Goal: Transaction & Acquisition: Book appointment/travel/reservation

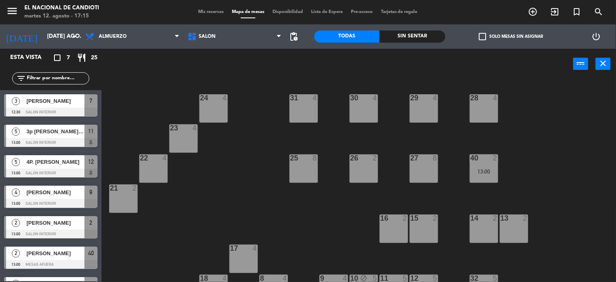
scroll to position [22, 0]
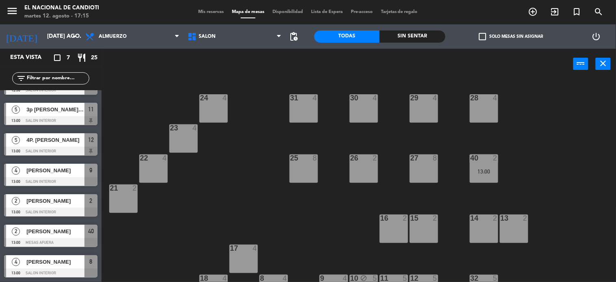
click at [159, 35] on span "Almuerzo" at bounding box center [132, 37] width 102 height 18
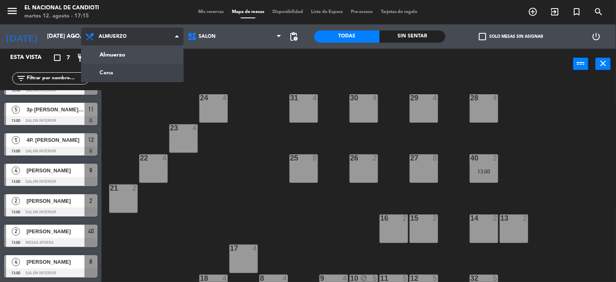
click at [135, 74] on ng-component "menu El Nacional de Candioti martes 12. agosto - 17:15 Mis reservas Mapa de mes…" at bounding box center [308, 141] width 616 height 282
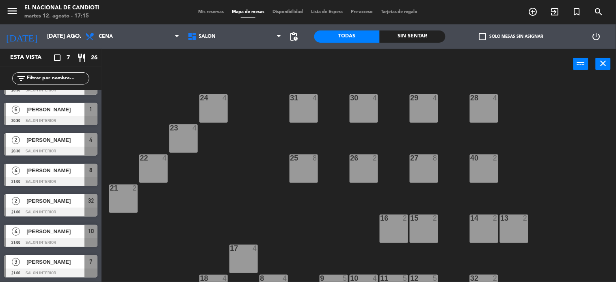
scroll to position [0, 0]
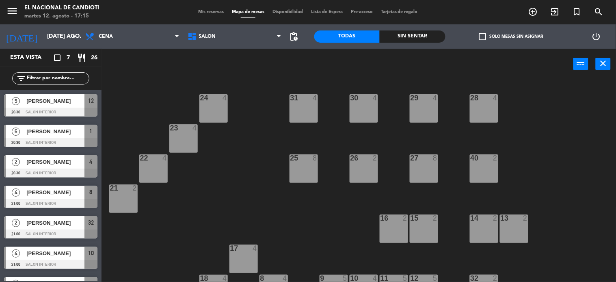
click at [54, 103] on span "[PERSON_NAME]" at bounding box center [55, 101] width 58 height 9
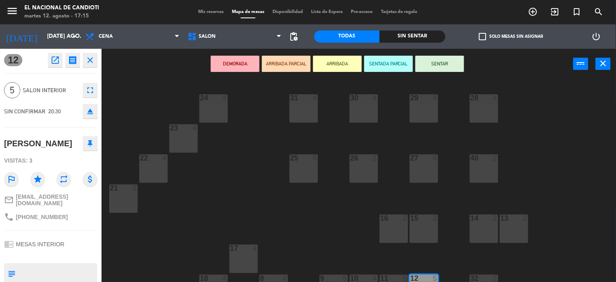
click at [88, 143] on icon at bounding box center [90, 143] width 5 height 7
click at [85, 61] on icon "close" at bounding box center [90, 60] width 10 height 10
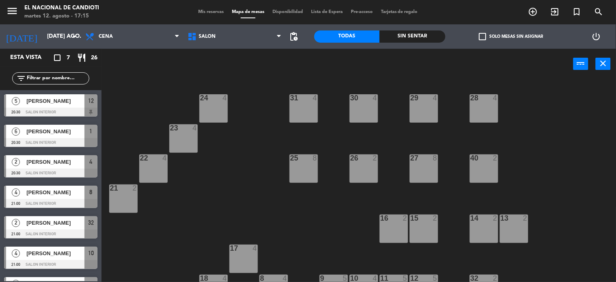
click at [67, 132] on span "[PERSON_NAME]" at bounding box center [55, 131] width 58 height 9
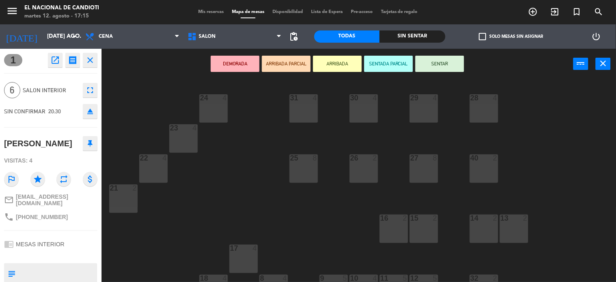
click at [88, 147] on icon at bounding box center [90, 143] width 5 height 7
click at [85, 64] on icon "close" at bounding box center [90, 60] width 10 height 10
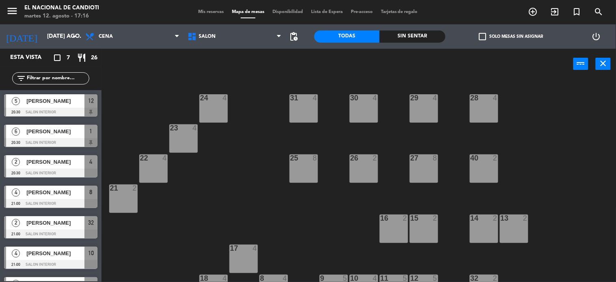
click at [53, 164] on span "[PERSON_NAME]" at bounding box center [55, 162] width 58 height 9
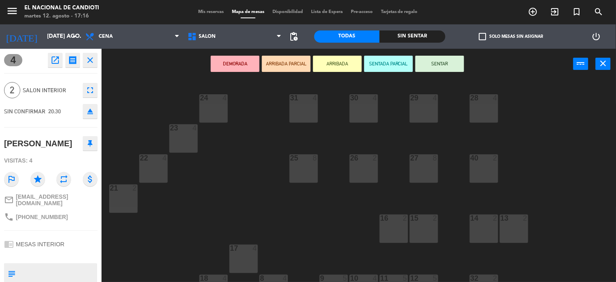
drag, startPoint x: 83, startPoint y: 142, endPoint x: 82, endPoint y: 132, distance: 9.8
click at [88, 143] on icon at bounding box center [90, 143] width 5 height 7
click at [85, 58] on icon "close" at bounding box center [90, 60] width 10 height 10
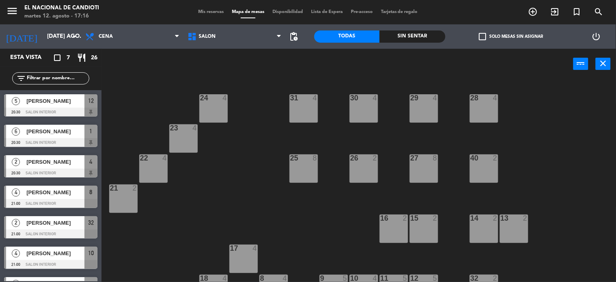
click at [67, 193] on div "4 [PERSON_NAME] 21:00 SALON INTERIOR 8" at bounding box center [51, 197] width 102 height 30
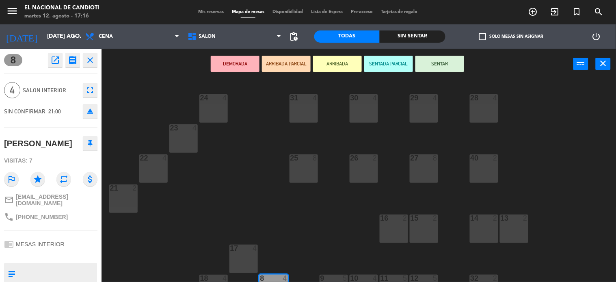
click at [88, 143] on icon at bounding box center [90, 143] width 5 height 7
click at [85, 58] on icon "close" at bounding box center [90, 60] width 10 height 10
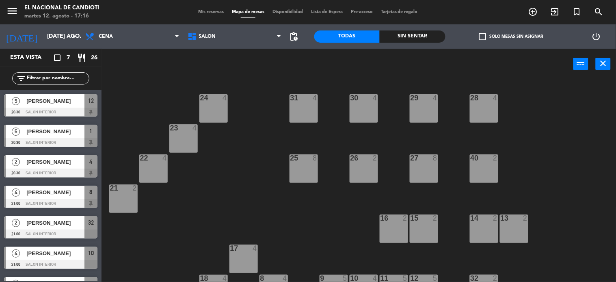
click at [69, 219] on span "[PERSON_NAME]" at bounding box center [55, 223] width 58 height 9
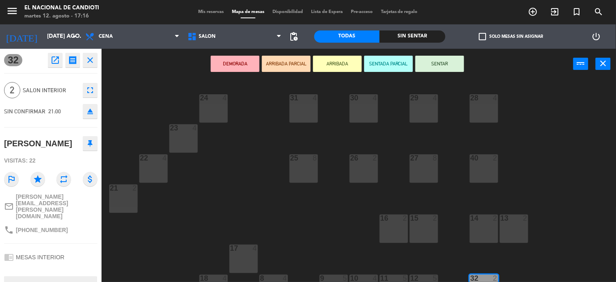
click at [88, 144] on icon at bounding box center [90, 143] width 5 height 7
click at [85, 63] on icon "close" at bounding box center [90, 60] width 10 height 10
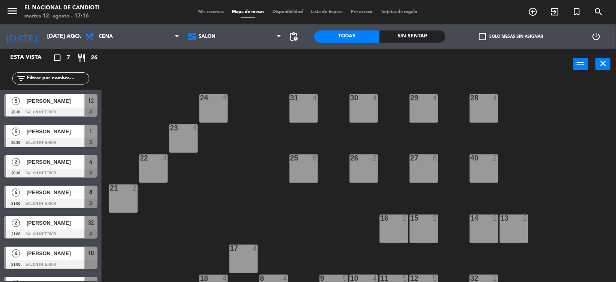
click at [58, 252] on span "[PERSON_NAME]" at bounding box center [55, 253] width 58 height 9
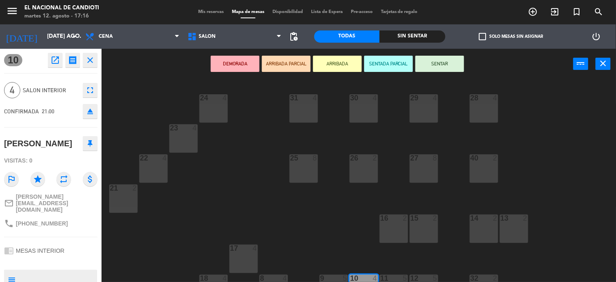
click at [88, 144] on icon at bounding box center [90, 143] width 5 height 7
click at [87, 61] on button "close" at bounding box center [90, 60] width 15 height 15
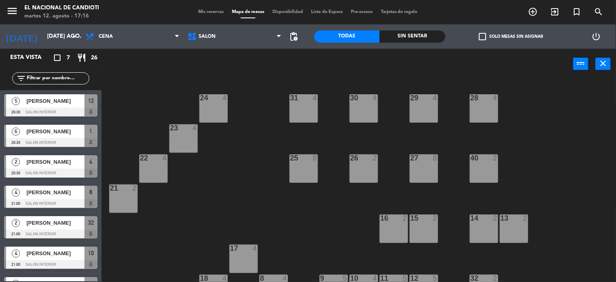
scroll to position [17, 0]
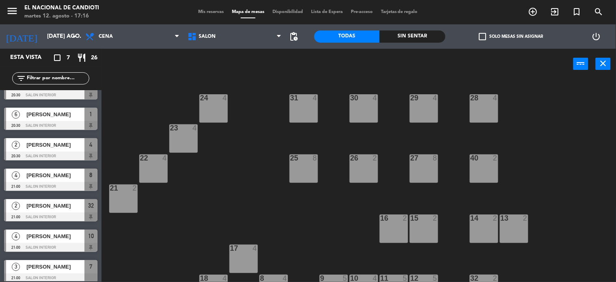
click at [41, 271] on span "[PERSON_NAME]" at bounding box center [55, 266] width 58 height 9
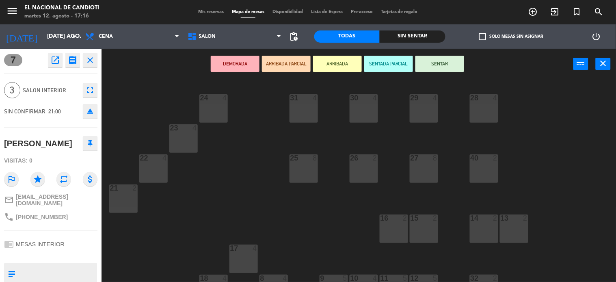
click at [83, 143] on button at bounding box center [90, 143] width 15 height 15
click at [85, 59] on icon "close" at bounding box center [90, 60] width 10 height 10
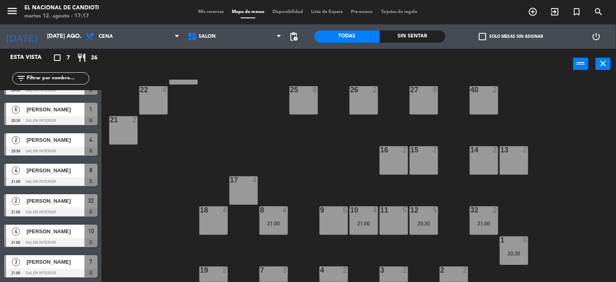
scroll to position [80, 0]
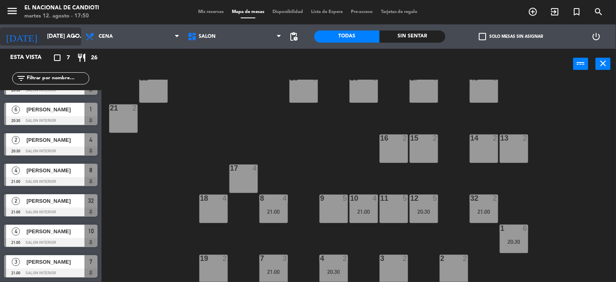
click at [74, 37] on icon "arrow_drop_down" at bounding box center [74, 37] width 10 height 10
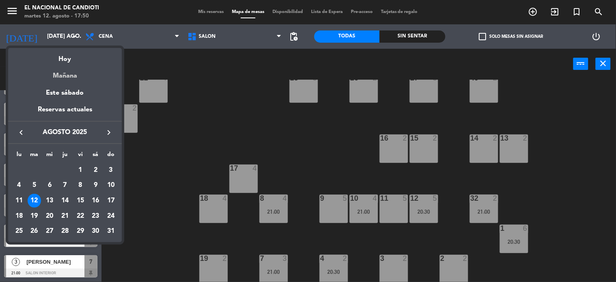
click at [63, 75] on div "Mañana" at bounding box center [65, 73] width 114 height 17
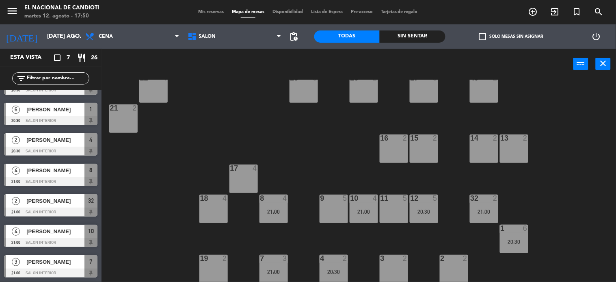
type input "mié. 13 ago."
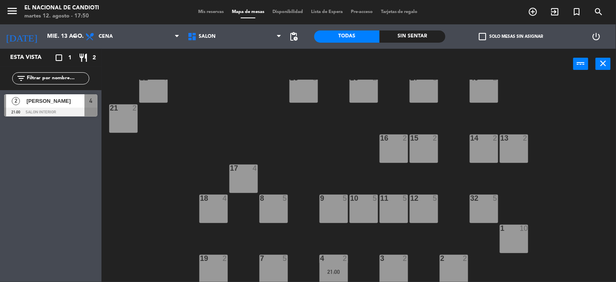
click at [334, 208] on div "9 5" at bounding box center [334, 209] width 28 height 28
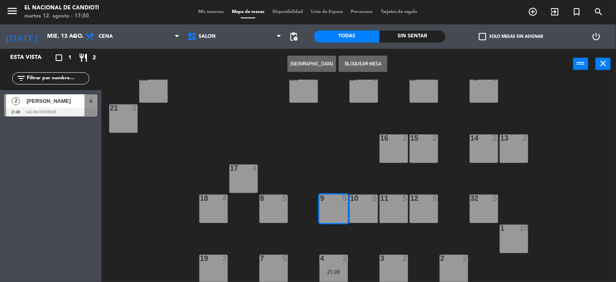
click at [310, 65] on button "[GEOGRAPHIC_DATA]" at bounding box center [312, 64] width 49 height 16
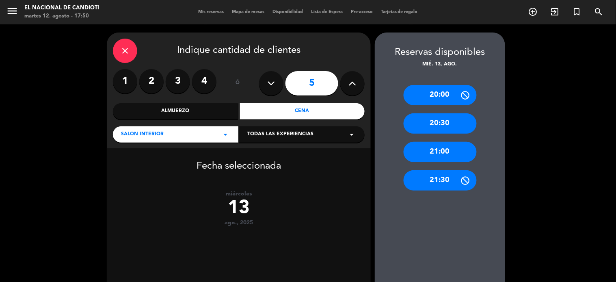
click at [205, 79] on label "4" at bounding box center [204, 81] width 24 height 24
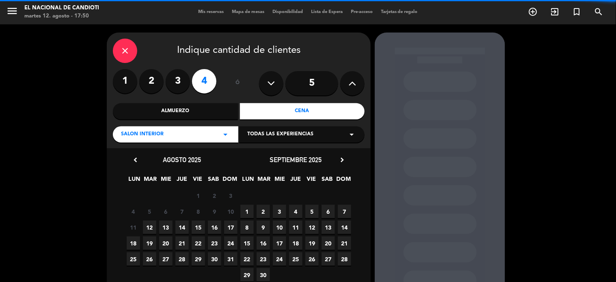
click at [301, 110] on div "Cena" at bounding box center [302, 111] width 125 height 16
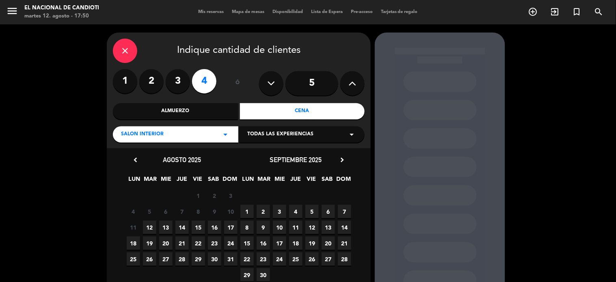
click at [165, 230] on span "13" at bounding box center [165, 227] width 13 height 13
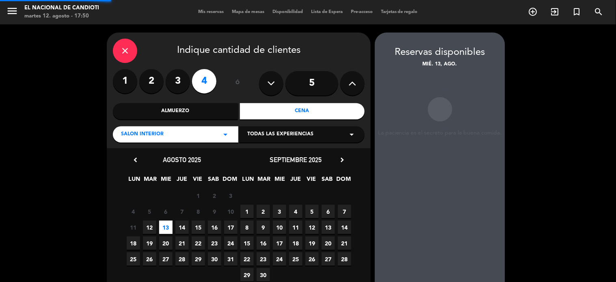
scroll to position [32, 0]
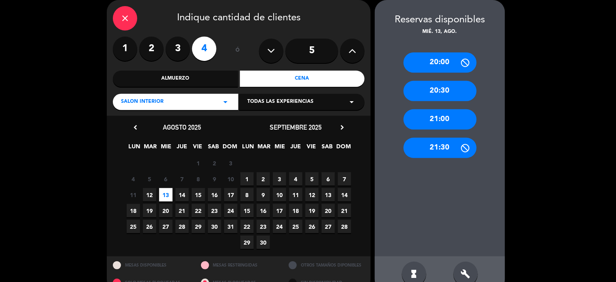
click at [434, 89] on div "20:30" at bounding box center [440, 91] width 73 height 20
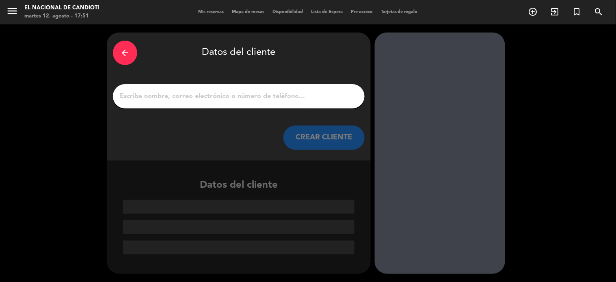
click at [192, 95] on input "1" at bounding box center [239, 96] width 240 height 11
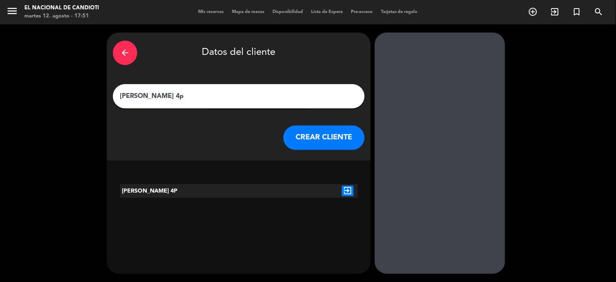
type input "[PERSON_NAME] 4p"
click at [334, 137] on button "CREAR CLIENTE" at bounding box center [324, 138] width 81 height 24
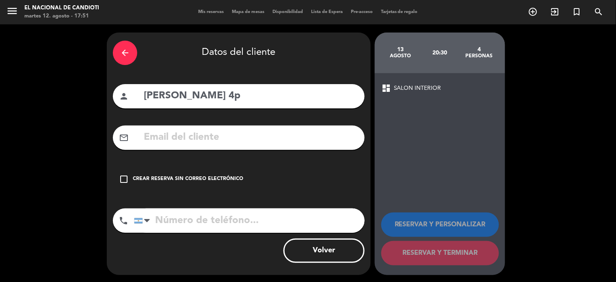
click at [125, 180] on icon "check_box_outline_blank" at bounding box center [124, 179] width 10 height 10
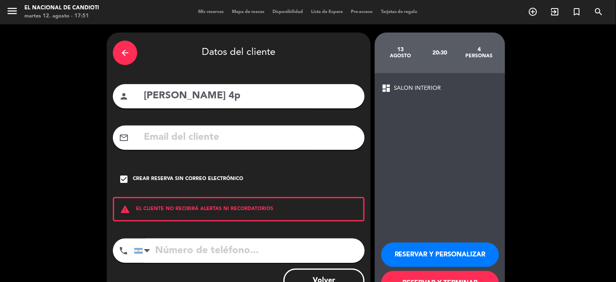
scroll to position [31, 0]
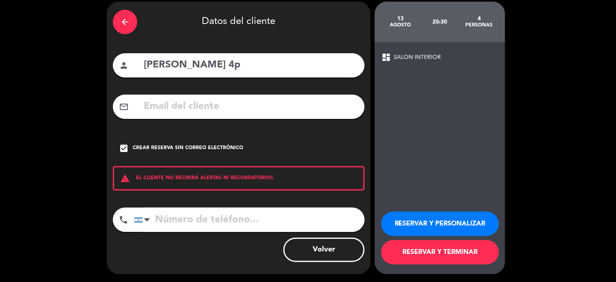
click at [450, 251] on button "RESERVAR Y TERMINAR" at bounding box center [440, 252] width 118 height 24
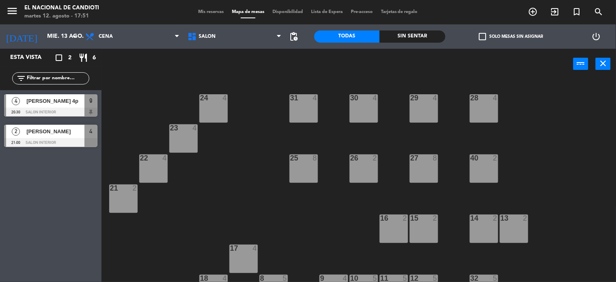
click at [41, 133] on span "[PERSON_NAME]" at bounding box center [55, 131] width 58 height 9
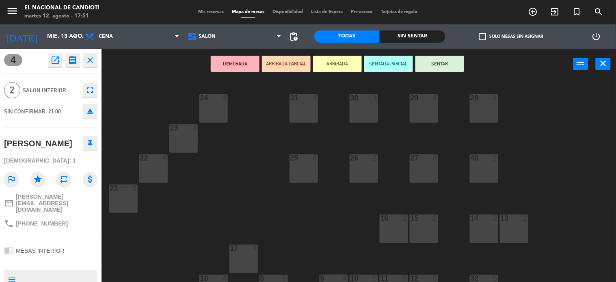
click at [85, 143] on button at bounding box center [90, 143] width 15 height 15
click at [85, 58] on icon "close" at bounding box center [90, 60] width 10 height 10
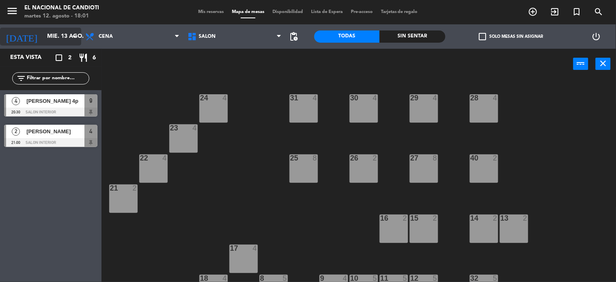
click at [67, 40] on input "mié. 13 ago." at bounding box center [81, 36] width 77 height 15
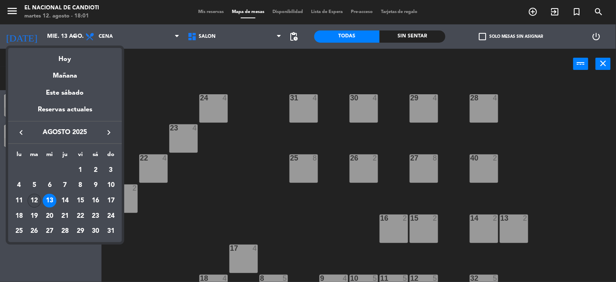
click at [33, 196] on div "12" at bounding box center [35, 201] width 14 height 14
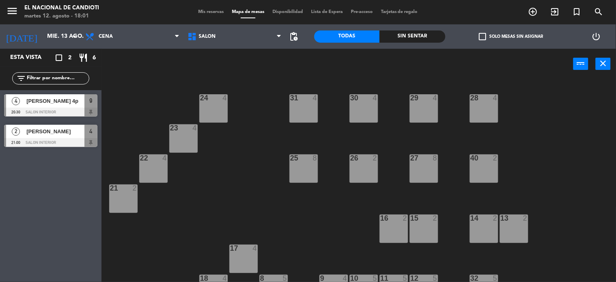
type input "[DATE] ago."
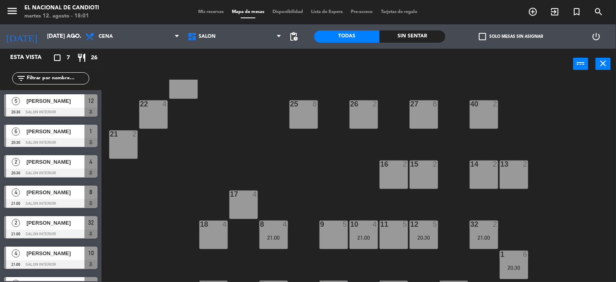
scroll to position [80, 0]
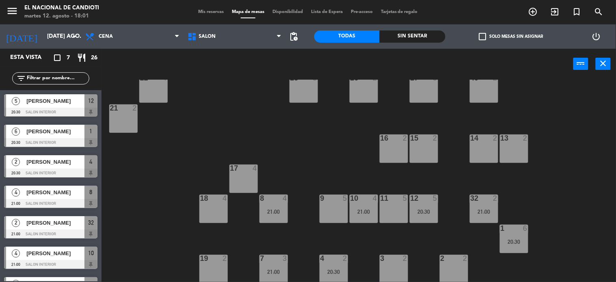
click at [403, 201] on div "11 5" at bounding box center [394, 199] width 28 height 8
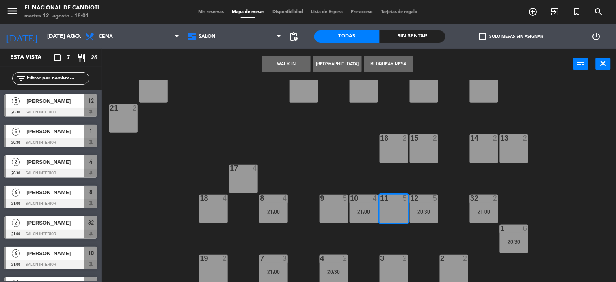
click at [335, 203] on div "9 5" at bounding box center [334, 209] width 28 height 28
click at [400, 212] on div "11 5" at bounding box center [394, 209] width 28 height 28
click at [335, 61] on button "[GEOGRAPHIC_DATA]" at bounding box center [337, 64] width 49 height 16
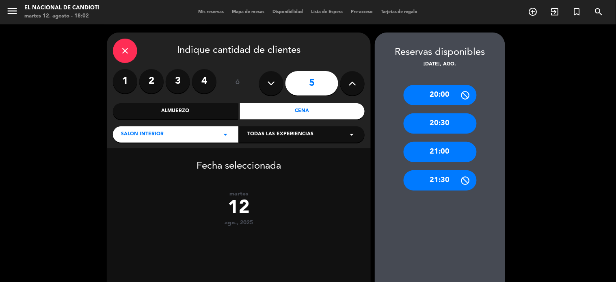
click at [444, 126] on div "20:30" at bounding box center [440, 123] width 73 height 20
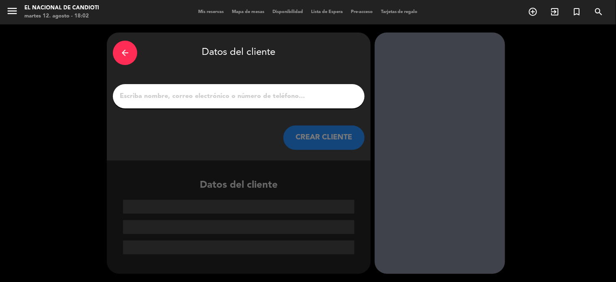
click at [217, 88] on div at bounding box center [239, 96] width 252 height 24
click at [221, 98] on input "1" at bounding box center [239, 96] width 240 height 11
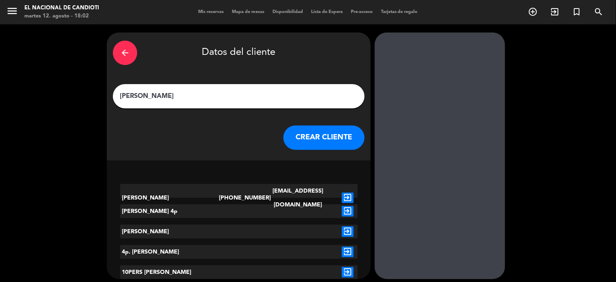
type input "[PERSON_NAME]"
click at [331, 143] on button "CREAR CLIENTE" at bounding box center [324, 138] width 81 height 24
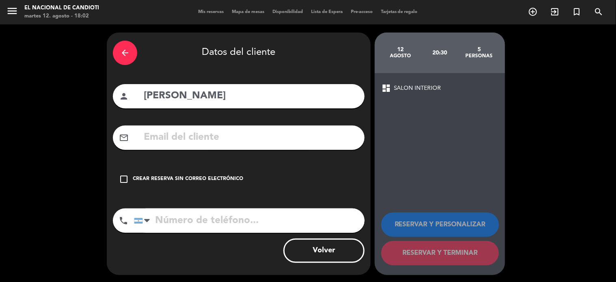
click at [156, 176] on div "Crear reserva sin correo electrónico" at bounding box center [188, 179] width 110 height 8
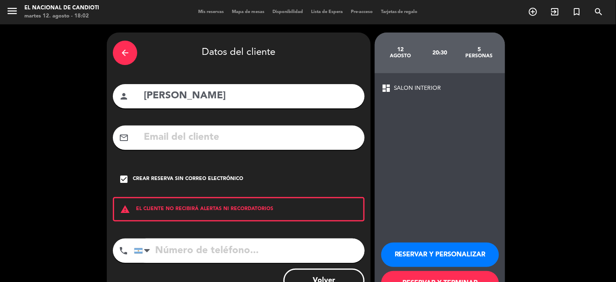
scroll to position [31, 0]
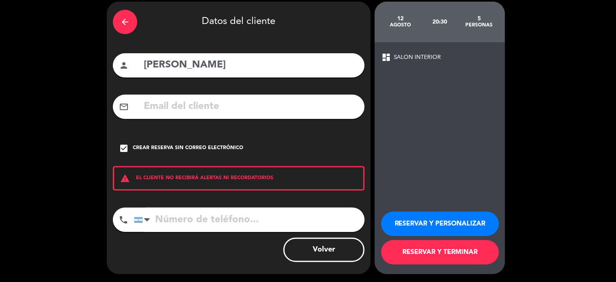
click at [224, 57] on input "[PERSON_NAME]" at bounding box center [251, 65] width 216 height 17
type input "[PERSON_NAME] 5p"
click at [455, 252] on button "RESERVAR Y TERMINAR" at bounding box center [440, 252] width 118 height 24
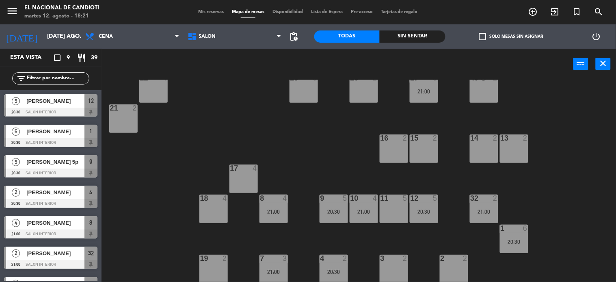
scroll to position [80, 0]
